Goal: Task Accomplishment & Management: Manage account settings

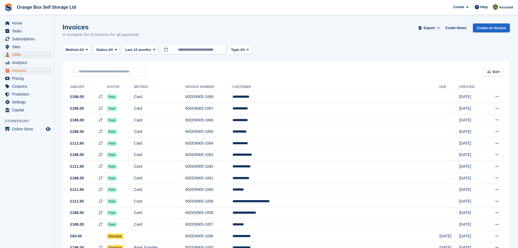
drag, startPoint x: 0, startPoint y: 0, endPoint x: 29, endPoint y: 55, distance: 61.6
click at [29, 55] on span "CRM" at bounding box center [28, 55] width 33 height 8
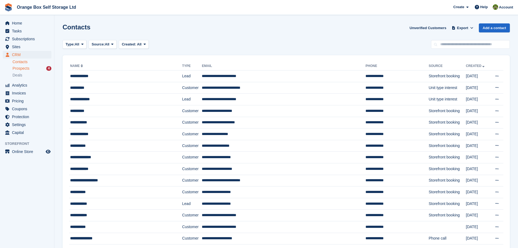
click at [34, 69] on div "Prospects 4" at bounding box center [31, 68] width 39 height 5
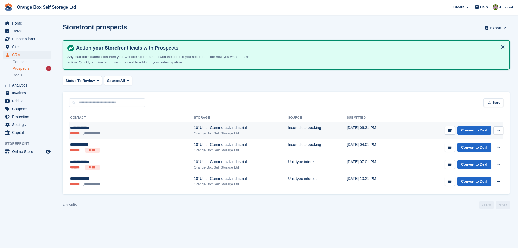
click at [298, 134] on td "Incomplete booking" at bounding box center [317, 130] width 59 height 17
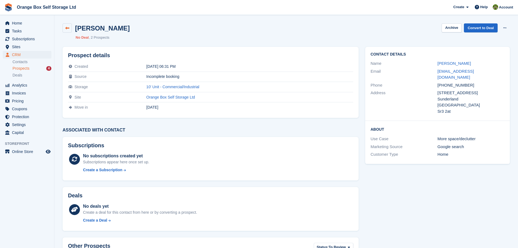
click at [64, 25] on link at bounding box center [66, 27] width 9 height 9
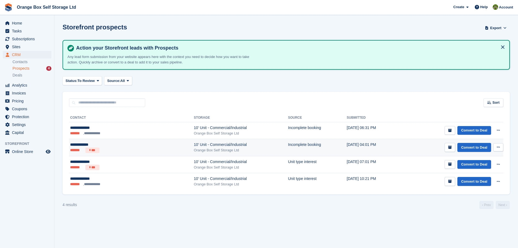
click at [121, 143] on div "**********" at bounding box center [104, 145] width 69 height 6
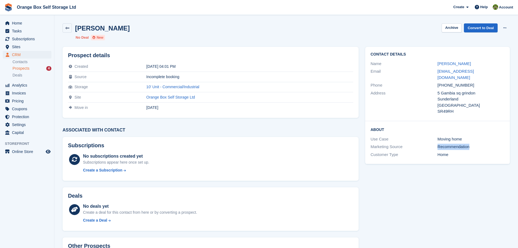
drag, startPoint x: 475, startPoint y: 140, endPoint x: 412, endPoint y: 140, distance: 63.0
click at [412, 143] on div "Marketing Source Recommendation" at bounding box center [437, 147] width 134 height 8
click at [451, 144] on div "Marketing Source Recommendation" at bounding box center [437, 147] width 134 height 8
drag, startPoint x: 454, startPoint y: 151, endPoint x: 424, endPoint y: 134, distance: 33.8
click at [424, 134] on div "About Use Case Moving home Marketing Source Recommendation Customer Type Home" at bounding box center [437, 142] width 145 height 43
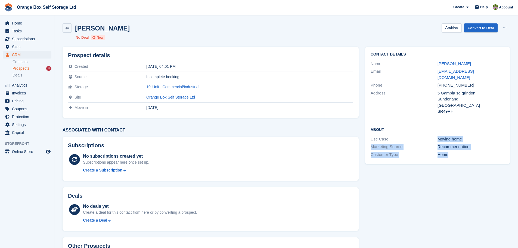
click at [457, 160] on div "Contact Details Name SAMUEL HERRON Email sammyherron1973@gmail.com Phone +44784…" at bounding box center [437, 105] width 151 height 124
click at [22, 22] on span "Home" at bounding box center [28, 23] width 33 height 8
